Goal: Task Accomplishment & Management: Use online tool/utility

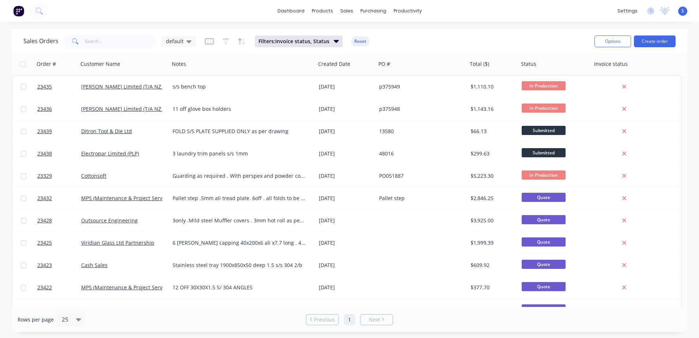
click at [190, 42] on icon at bounding box center [188, 41] width 5 height 8
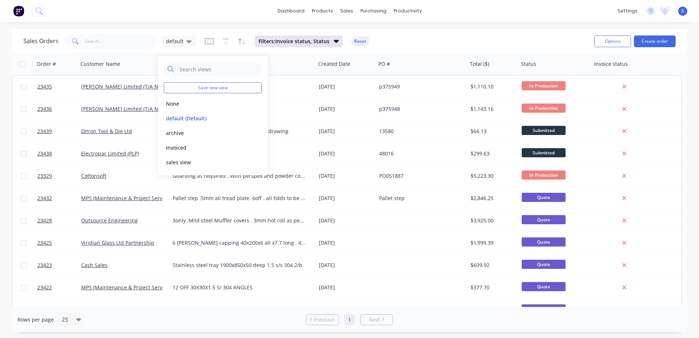
click at [179, 105] on button "None" at bounding box center [205, 103] width 83 height 8
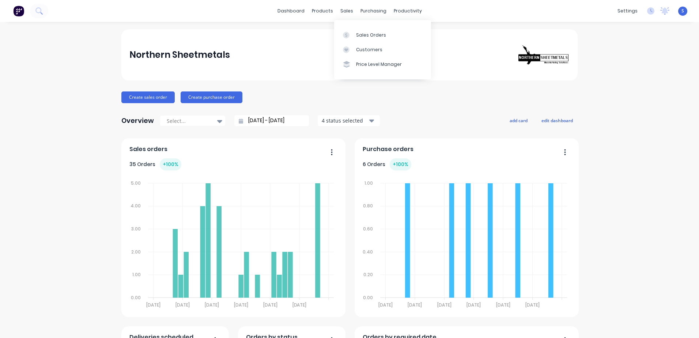
click at [354, 35] on div "Sales Orders" at bounding box center [371, 35] width 30 height 7
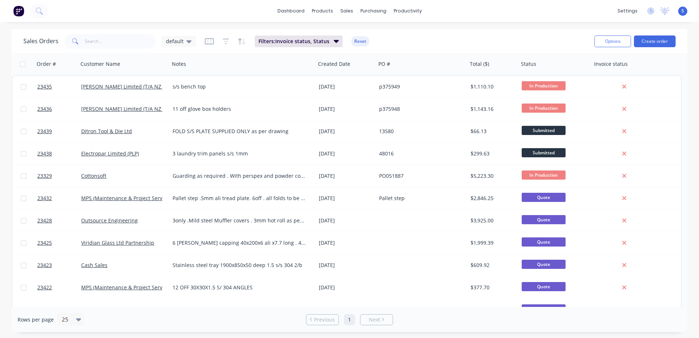
click at [123, 129] on link "Ditron Tool & Die Ltd" at bounding box center [106, 131] width 51 height 7
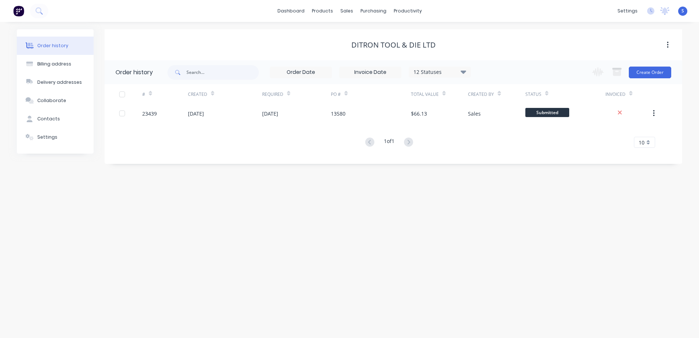
click at [354, 73] on button "Create Order" at bounding box center [650, 73] width 42 height 12
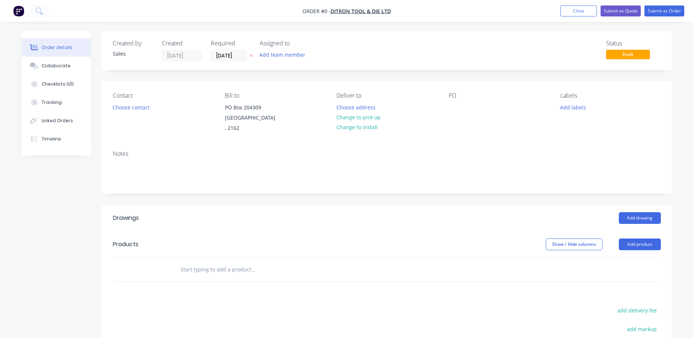
click at [128, 106] on button "Choose contact" at bounding box center [131, 107] width 45 height 10
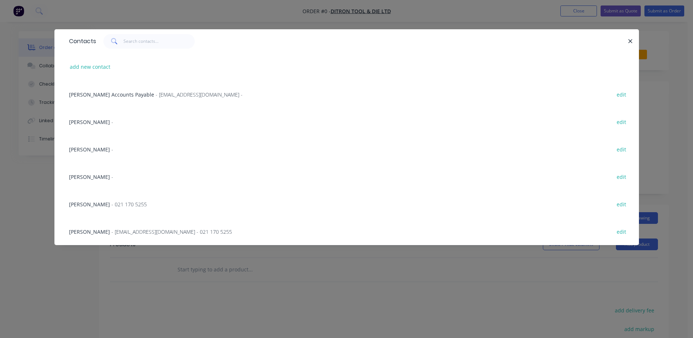
click at [354, 40] on icon "button" at bounding box center [631, 41] width 4 height 4
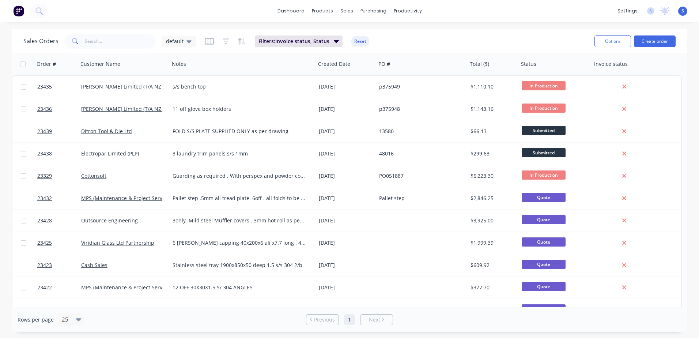
click at [186, 41] on icon at bounding box center [188, 41] width 5 height 3
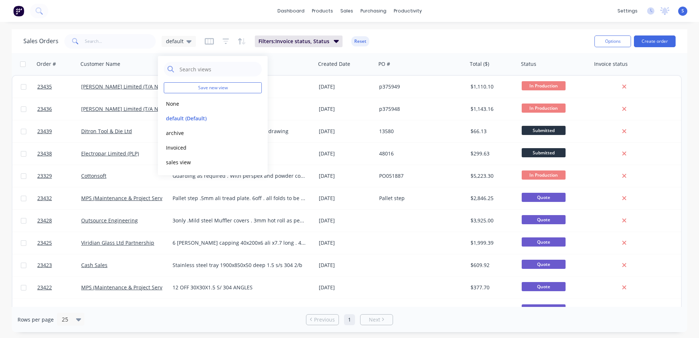
click at [178, 133] on button "archive" at bounding box center [205, 133] width 83 height 8
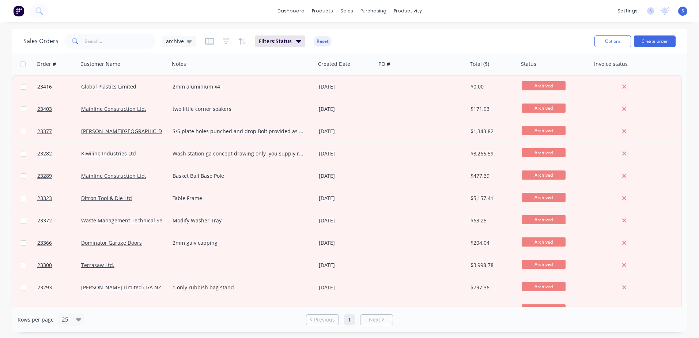
click at [187, 41] on icon at bounding box center [189, 41] width 5 height 3
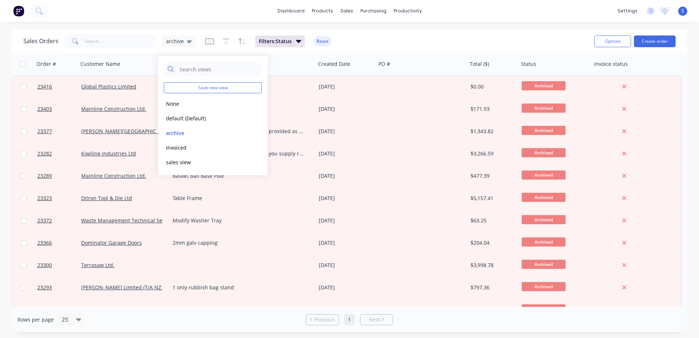
click at [185, 107] on button "None" at bounding box center [205, 103] width 83 height 8
